Goal: Obtain resource: Download file/media

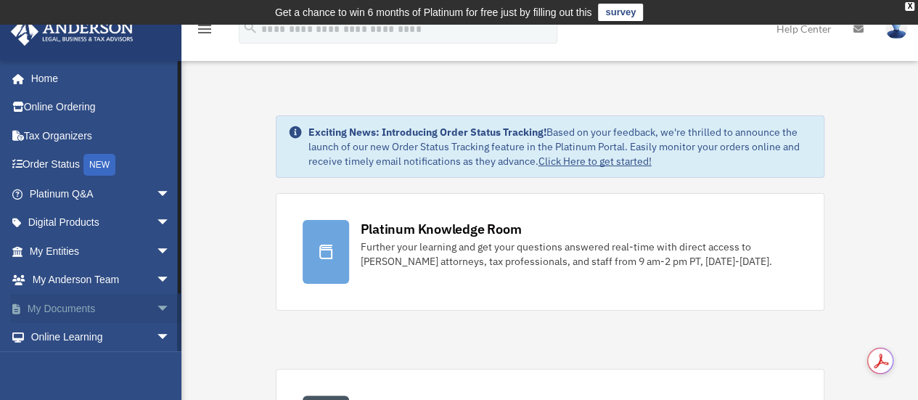
click at [156, 304] on span "arrow_drop_down" at bounding box center [170, 309] width 29 height 30
click at [83, 332] on link "Box" at bounding box center [106, 337] width 172 height 29
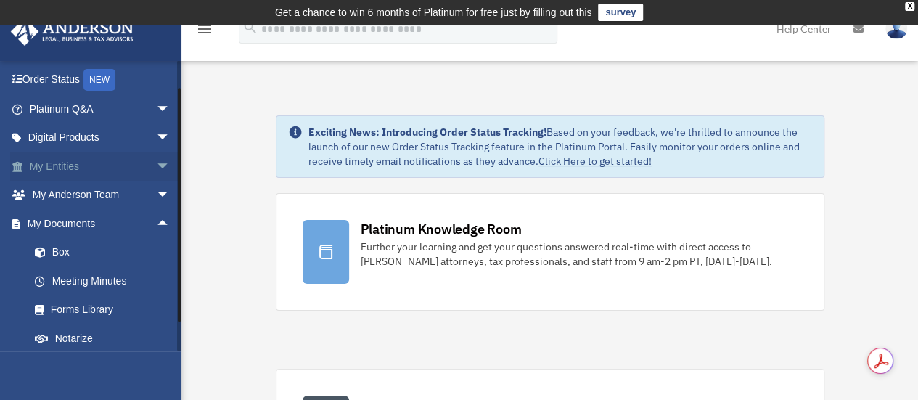
scroll to position [175, 0]
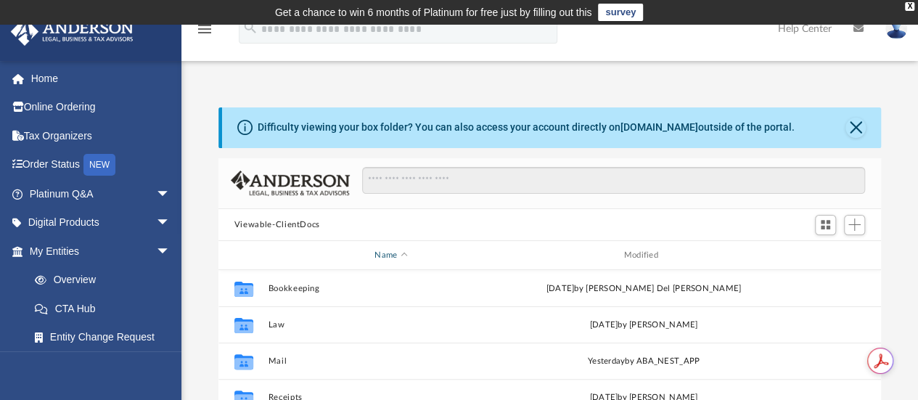
scroll to position [318, 651]
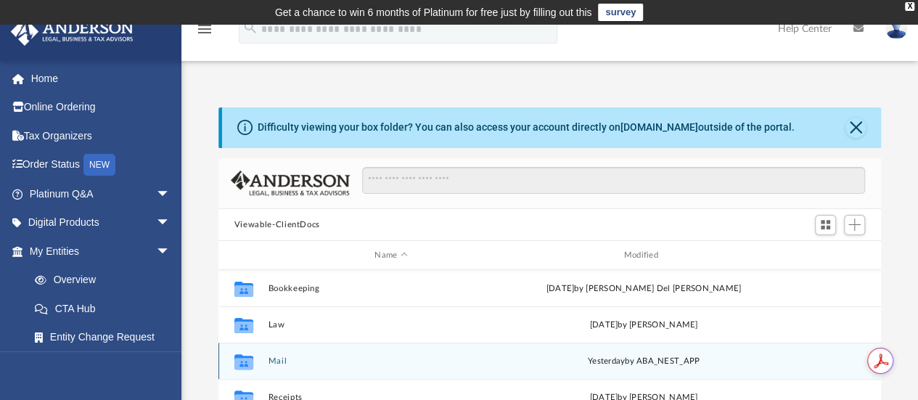
click at [276, 360] on button "Mail" at bounding box center [391, 360] width 246 height 9
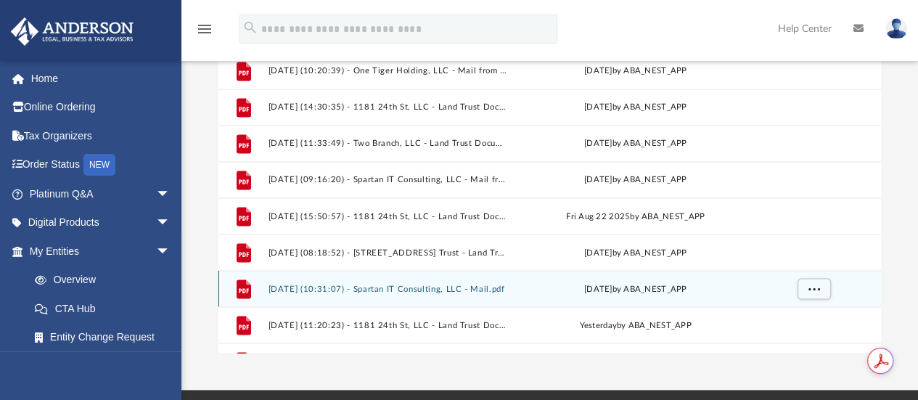
scroll to position [1294, 0]
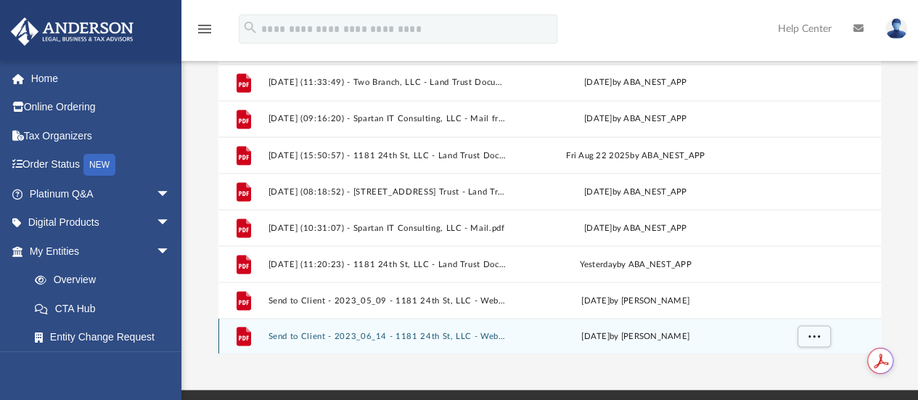
click at [392, 334] on button "Send to Client - 2023_06_14 - 1181 24th St, LLC - Weber County Assessor.pdf" at bounding box center [388, 335] width 241 height 9
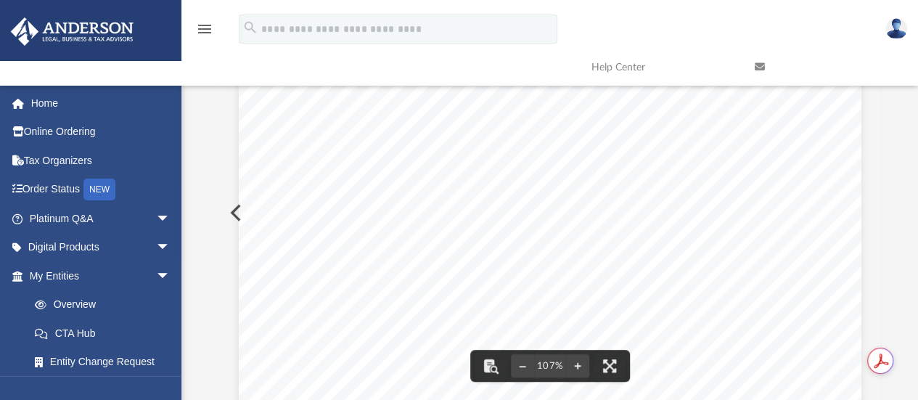
scroll to position [0, 0]
click at [231, 211] on button "Preview" at bounding box center [234, 212] width 32 height 41
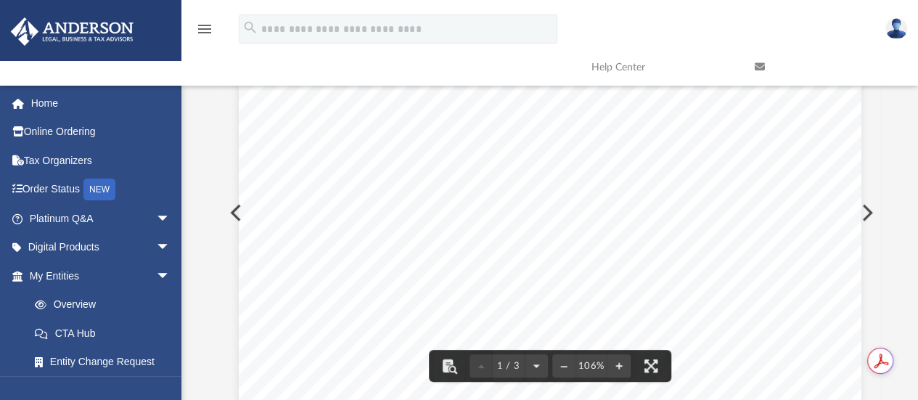
scroll to position [435, 0]
click at [239, 209] on div "Page 1" at bounding box center [550, 6] width 622 height 810
click at [231, 210] on button "Preview" at bounding box center [234, 212] width 32 height 41
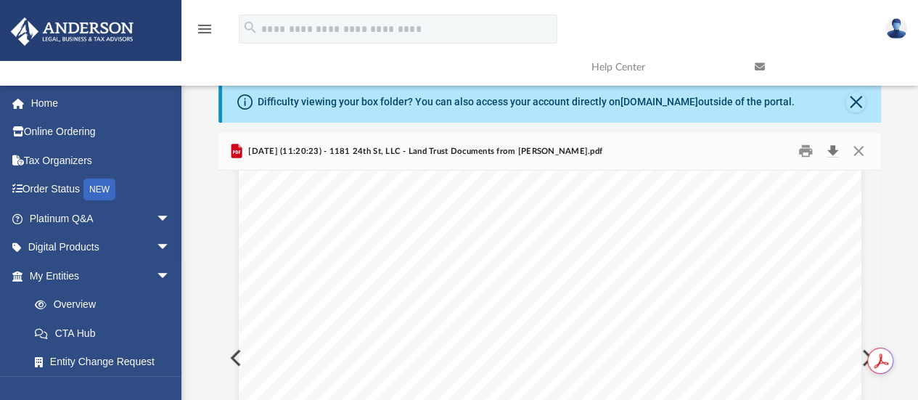
click at [831, 147] on button "Download" at bounding box center [832, 151] width 26 height 22
